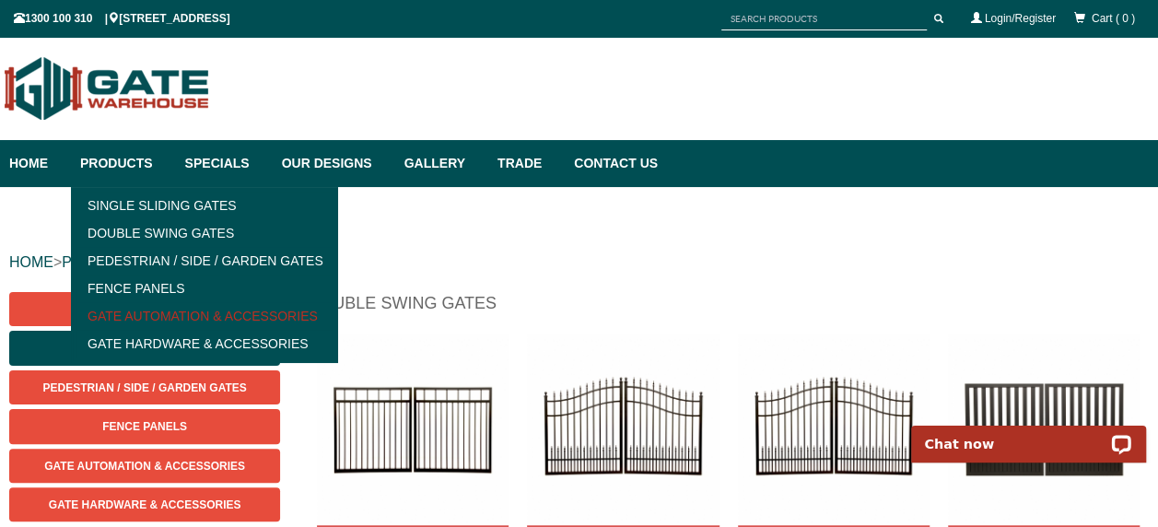
click at [210, 313] on link "Gate Automation & Accessories" at bounding box center [203, 316] width 255 height 28
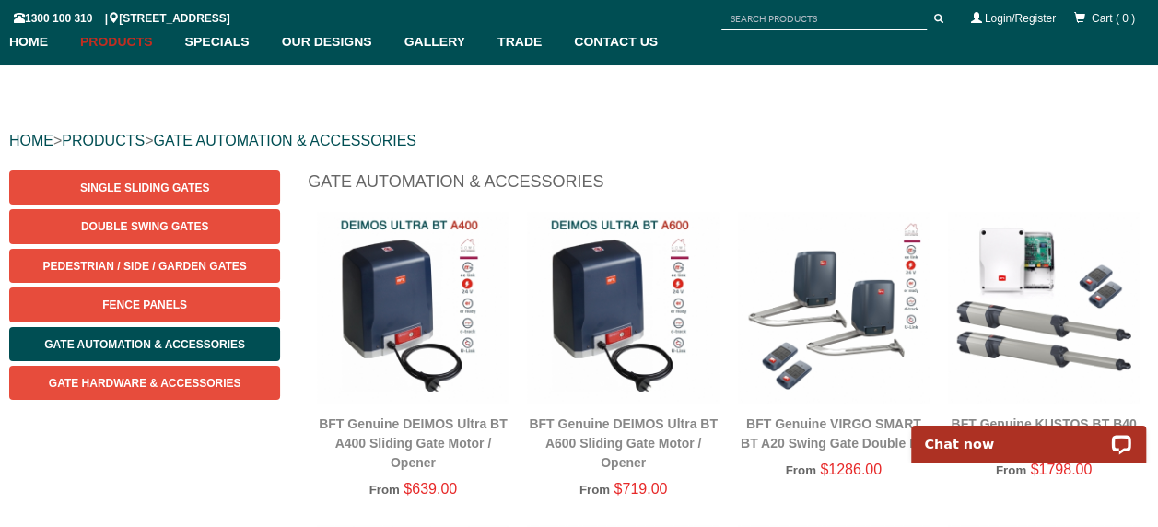
scroll to position [120, 0]
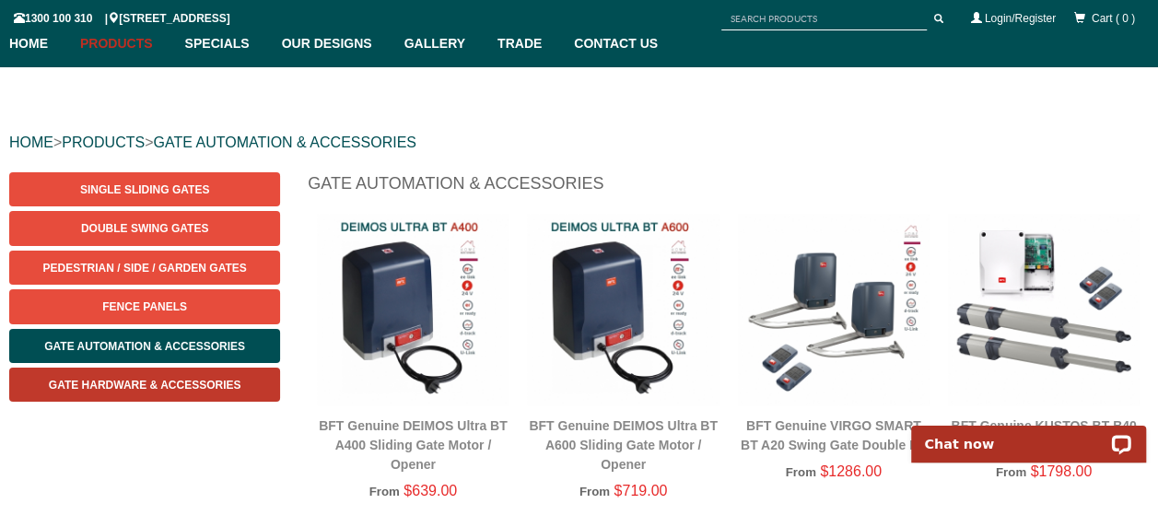
click at [172, 387] on span "Gate Hardware & Accessories" at bounding box center [145, 385] width 193 height 13
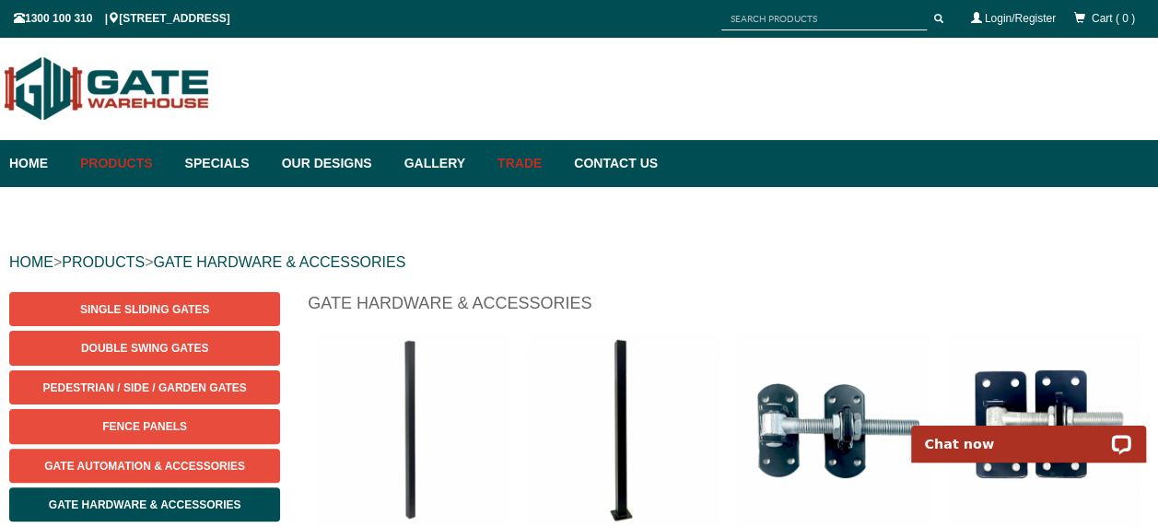
click at [565, 160] on link "Trade" at bounding box center [526, 163] width 76 height 47
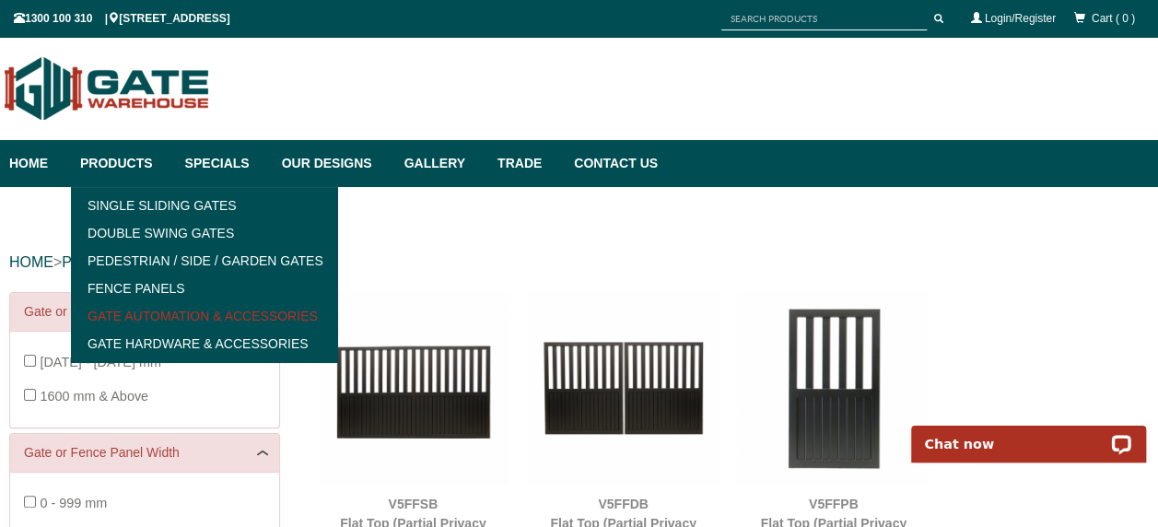
click at [170, 313] on link "Gate Automation & Accessories" at bounding box center [203, 316] width 255 height 28
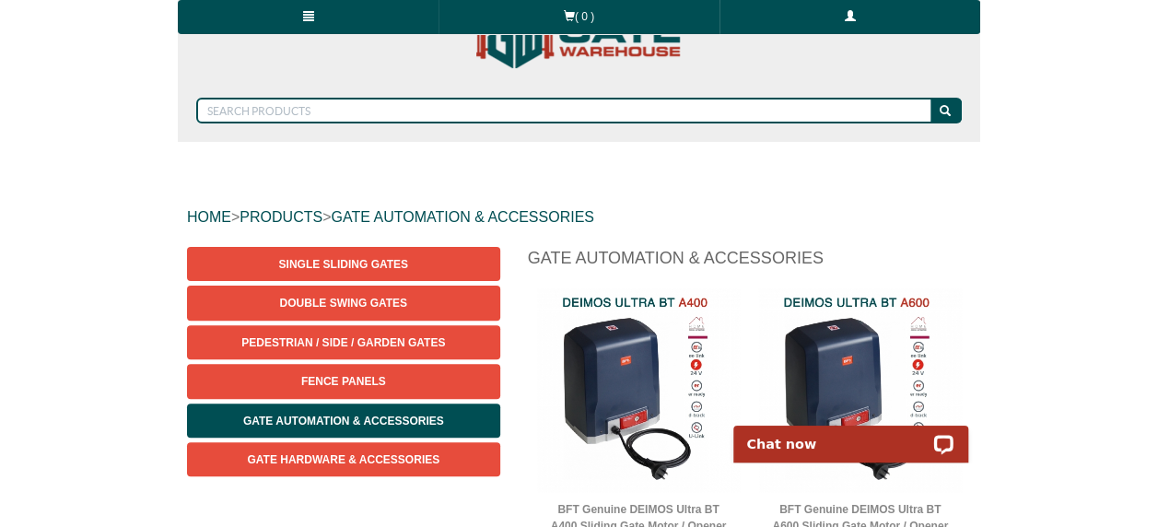
scroll to position [46, 0]
